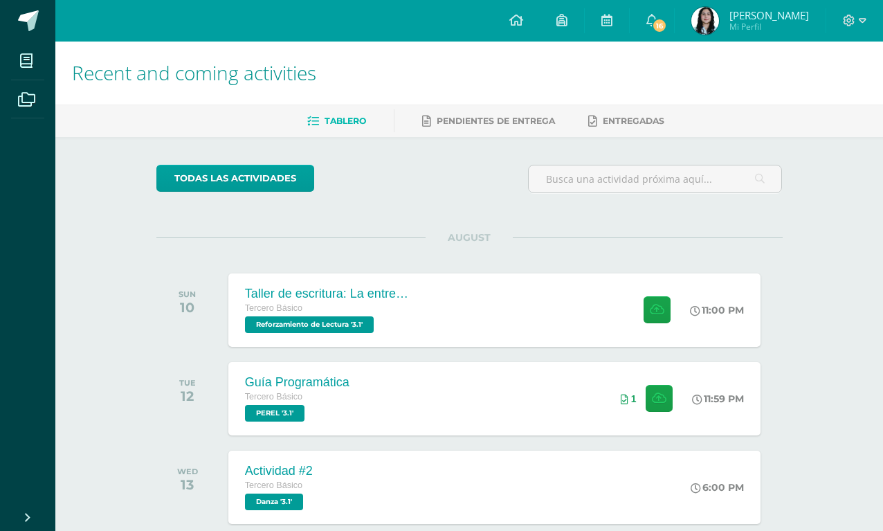
click at [30, 6] on link at bounding box center [27, 21] width 55 height 42
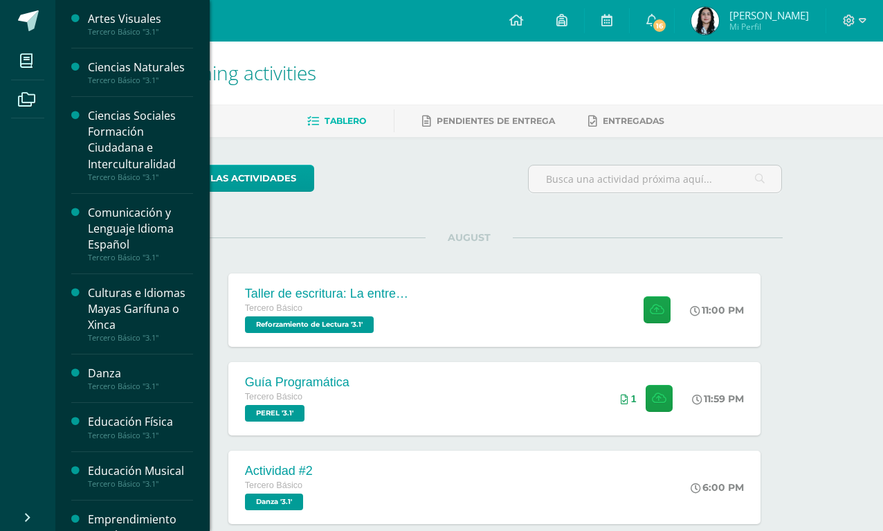
click at [30, 61] on icon at bounding box center [26, 61] width 12 height 14
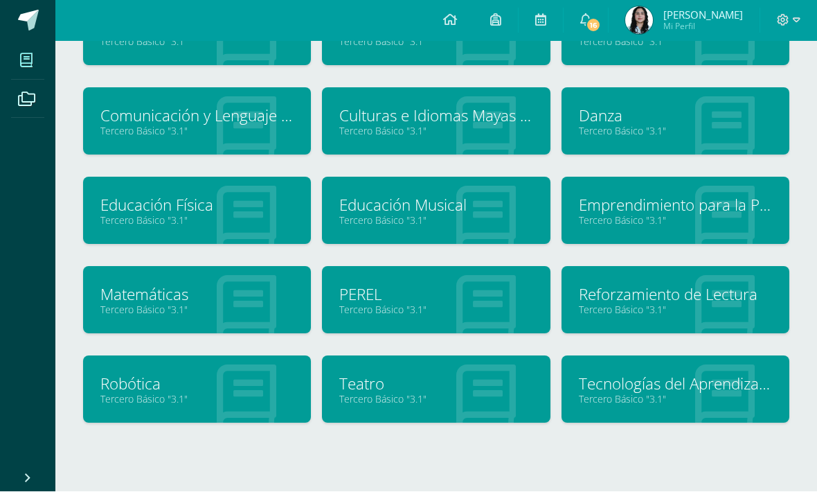
scroll to position [134, 0]
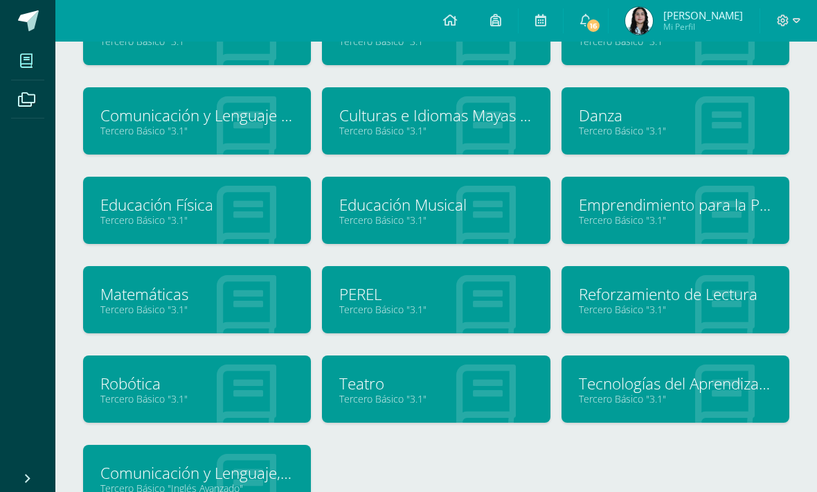
click at [477, 114] on link "Culturas e Idiomas Mayas Garífuna o Xinca" at bounding box center [435, 115] width 193 height 21
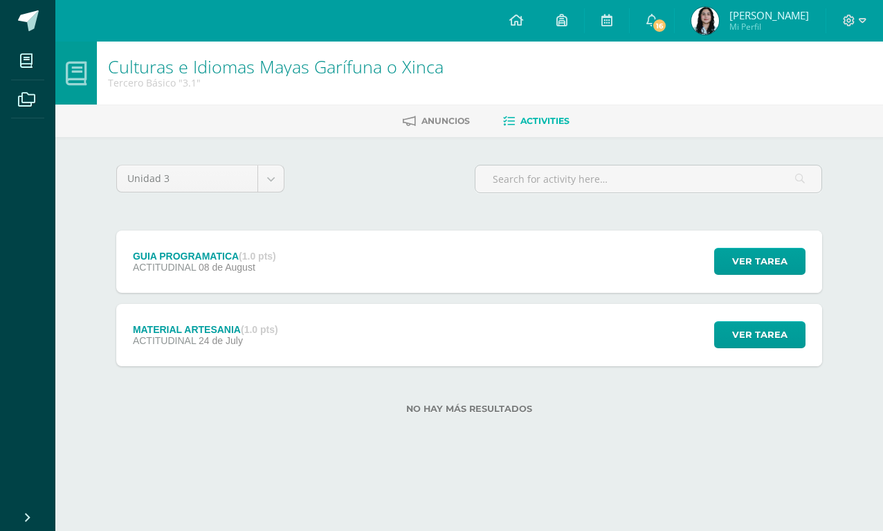
click at [149, 256] on div "GUIA PROGRAMATICA (1.0 pts)" at bounding box center [204, 256] width 143 height 11
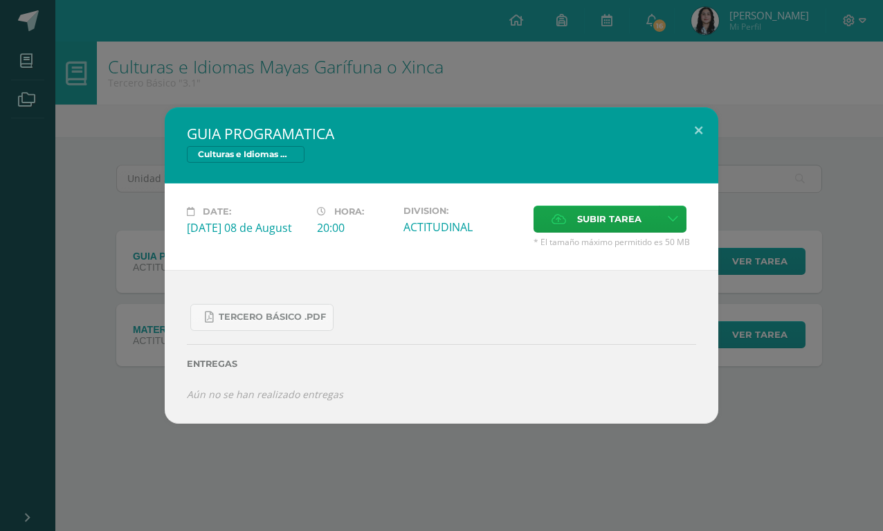
click at [282, 316] on span "Tercero Básico .pdf" at bounding box center [272, 317] width 107 height 11
click at [701, 122] on button at bounding box center [698, 130] width 39 height 47
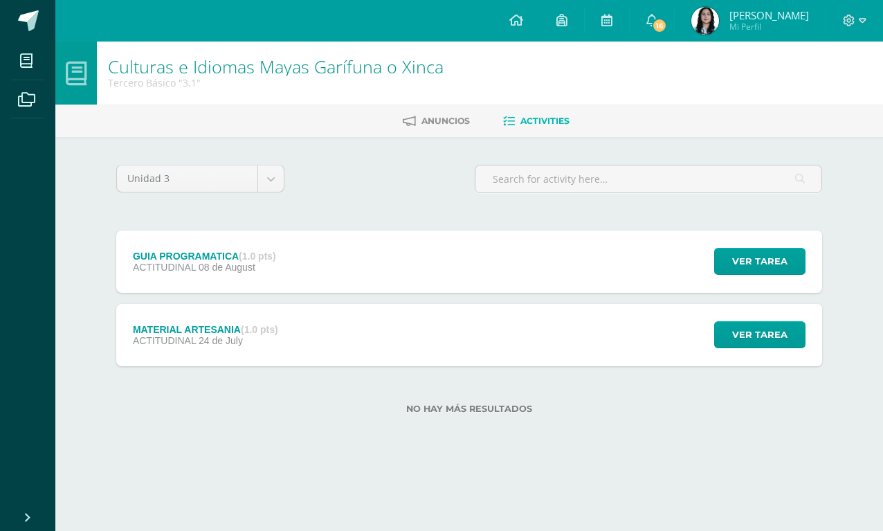
click at [35, 13] on span at bounding box center [28, 20] width 21 height 21
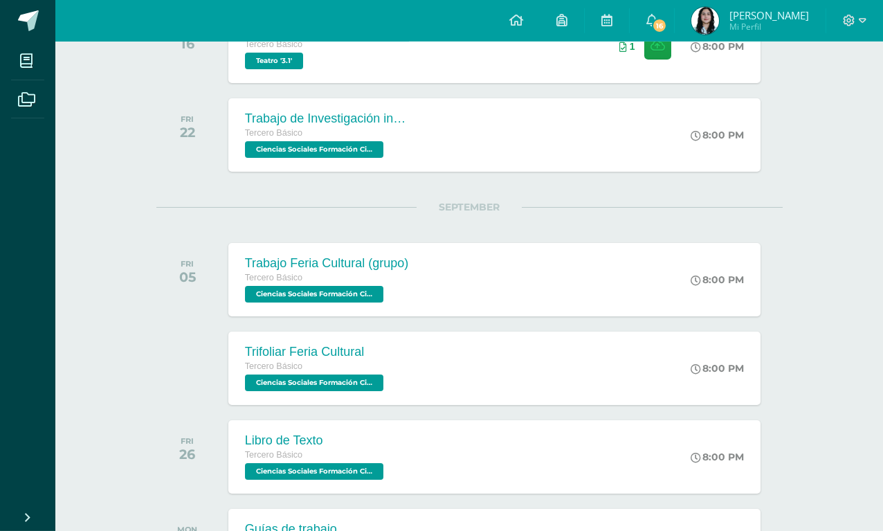
scroll to position [732, 0]
